Goal: Information Seeking & Learning: Understand process/instructions

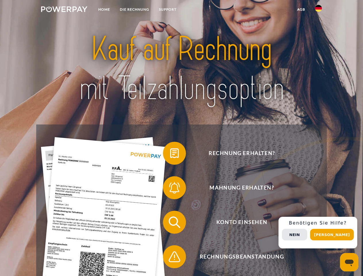
click at [64, 10] on img at bounding box center [64, 9] width 46 height 6
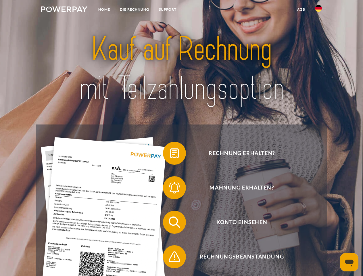
click at [319, 10] on img at bounding box center [318, 8] width 7 height 7
click at [301, 9] on link "agb" at bounding box center [301, 9] width 18 height 10
click at [170, 154] on span at bounding box center [166, 153] width 29 height 29
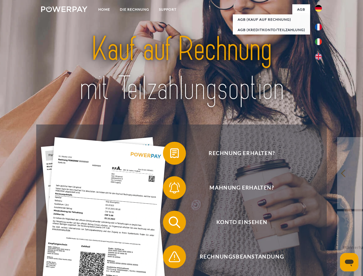
click at [170, 189] on span at bounding box center [166, 187] width 29 height 29
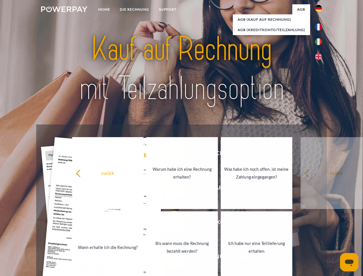
click at [170, 223] on link "Bis wann muss die Rechnung bezahlt werden?" at bounding box center [182, 247] width 72 height 72
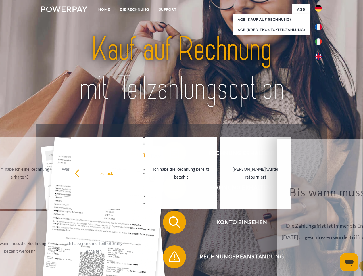
click at [170, 258] on span at bounding box center [166, 256] width 29 height 29
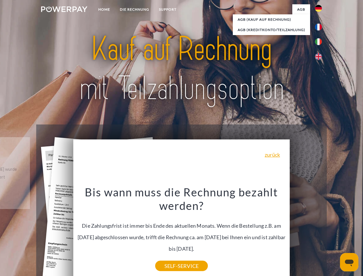
click at [320, 233] on div "Rechnung erhalten? Mahnung erhalten? Konto einsehen" at bounding box center [181, 239] width 290 height 230
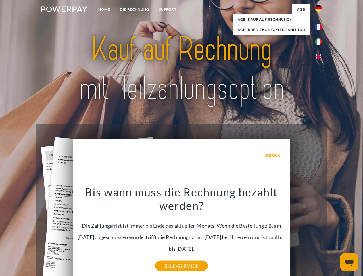
click at [306, 234] on span "Konto einsehen" at bounding box center [241, 222] width 141 height 23
click at [334, 235] on header "Home DIE RECHNUNG SUPPORT" at bounding box center [181, 198] width 363 height 397
